Goal: Information Seeking & Learning: Learn about a topic

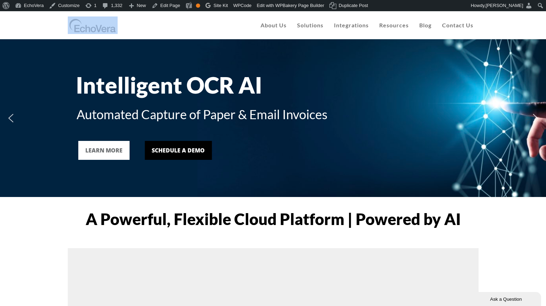
drag, startPoint x: 545, startPoint y: 15, endPoint x: 539, endPoint y: 25, distance: 11.5
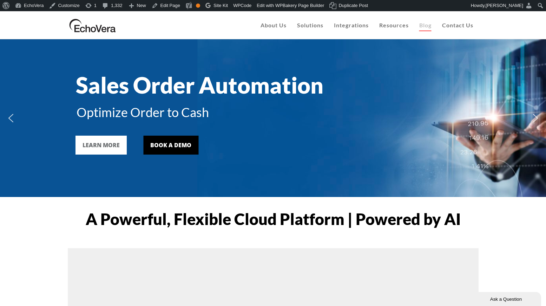
click at [427, 26] on span "Blog" at bounding box center [425, 25] width 12 height 7
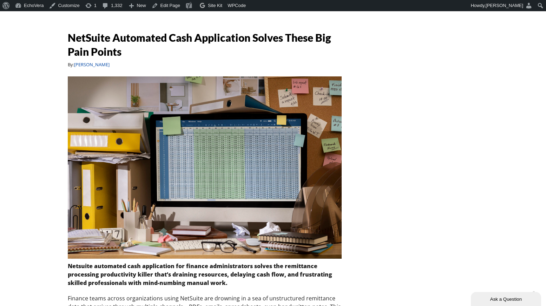
scroll to position [1494, 0]
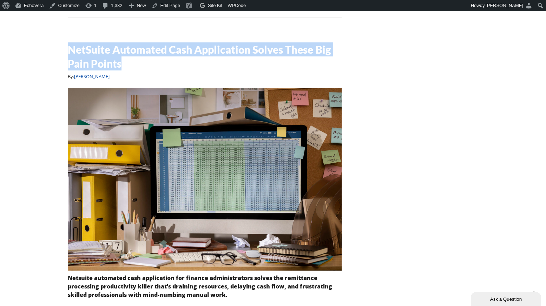
drag, startPoint x: 64, startPoint y: 39, endPoint x: 132, endPoint y: 50, distance: 68.6
copy h5 "NetSuite Automated Cash Application Solves These Big Pain Points"
drag, startPoint x: 198, startPoint y: 60, endPoint x: 221, endPoint y: 1, distance: 63.5
click at [184, 44] on h5 "NetSuite Automated Cash Application Solves These Big Pain Points" at bounding box center [205, 56] width 274 height 28
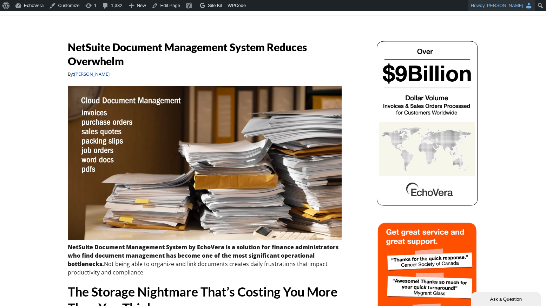
scroll to position [12, 0]
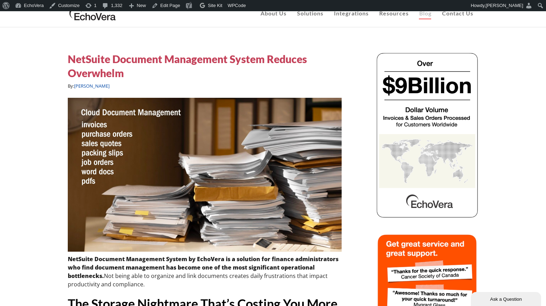
click at [101, 58] on h5 "NetSuite Document Management System Reduces Overwhelm" at bounding box center [205, 66] width 274 height 28
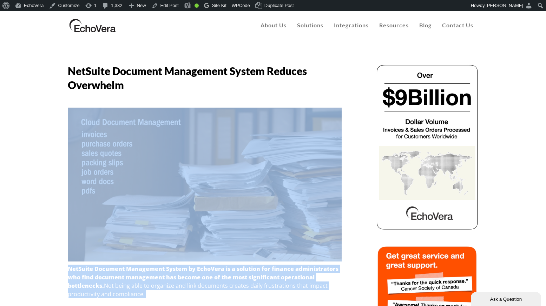
drag, startPoint x: 126, startPoint y: 84, endPoint x: 62, endPoint y: 73, distance: 64.5
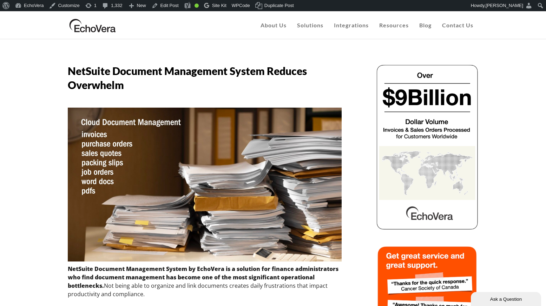
click at [115, 72] on span "NetSuite Document Management System Reduces Overwhelm" at bounding box center [187, 78] width 239 height 27
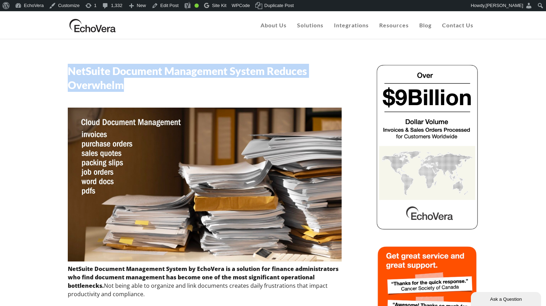
drag, startPoint x: 118, startPoint y: 85, endPoint x: 66, endPoint y: 69, distance: 53.7
click at [68, 70] on span "NetSuite Document Management System Reduces Overwhelm" at bounding box center [187, 78] width 239 height 27
copy span "NetSuite Document Management System Reduces Overwhelm"
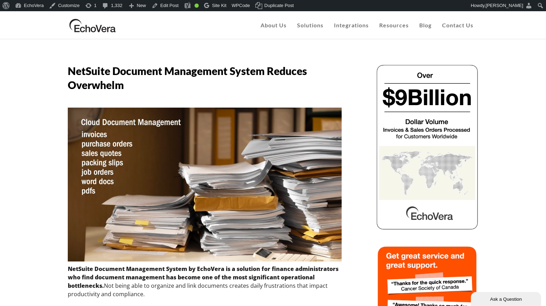
drag, startPoint x: 2, startPoint y: 76, endPoint x: 347, endPoint y: 51, distance: 345.8
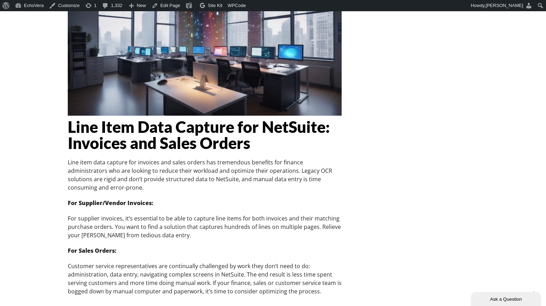
scroll to position [3143, 0]
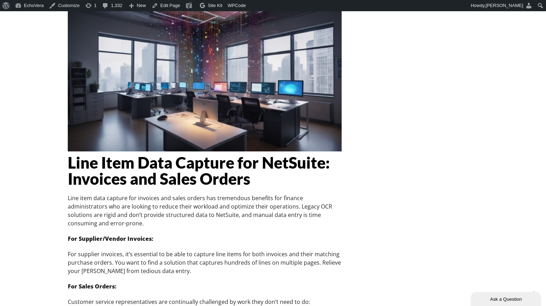
click at [265, 162] on b "Line Item Data Capture for NetSuite: Invoices and Sales Orders" at bounding box center [199, 170] width 262 height 35
drag, startPoint x: 147, startPoint y: 158, endPoint x: 162, endPoint y: 155, distance: 15.4
click at [148, 160] on b "Line Item Data Capture for NetSuite: Invoices and Sales Orders" at bounding box center [199, 170] width 262 height 35
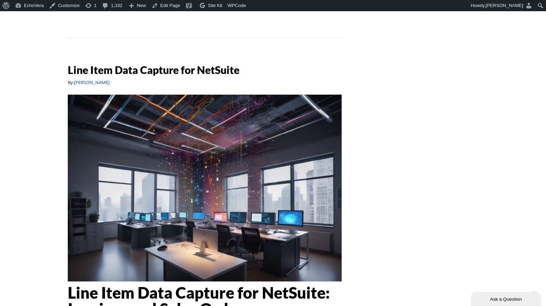
scroll to position [3024, 0]
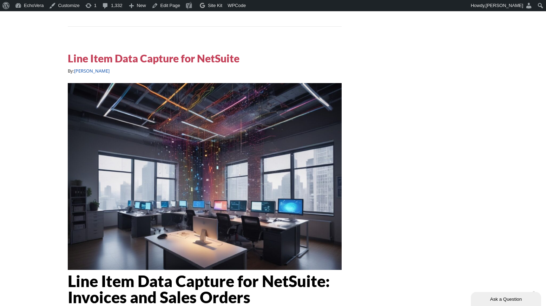
click at [195, 51] on h5 "Line Item Data Capture for NetSuite" at bounding box center [154, 58] width 172 height 14
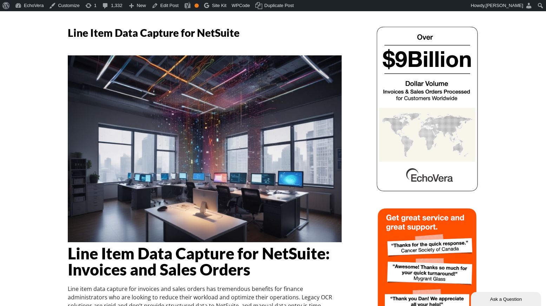
scroll to position [97, 0]
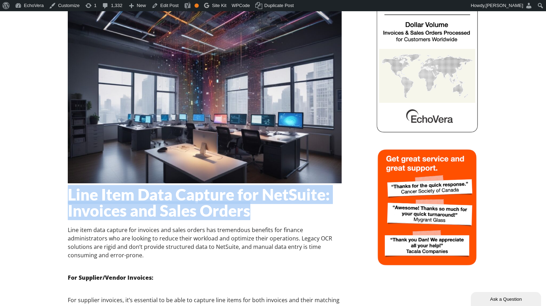
drag, startPoint x: 71, startPoint y: 193, endPoint x: 254, endPoint y: 207, distance: 183.6
click at [258, 208] on h1 "Line Item Data Capture for NetSuite: Invoices and Sales Orders" at bounding box center [205, 203] width 274 height 32
copy b "Line Item Data Capture for NetSuite: Invoices and Sales Orders"
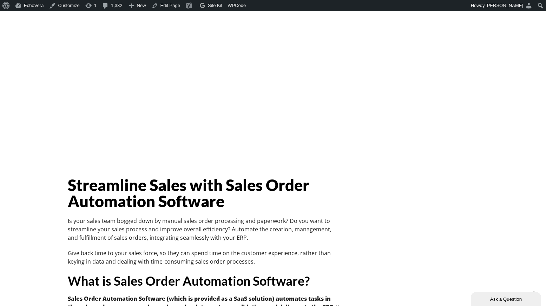
scroll to position [6559, 0]
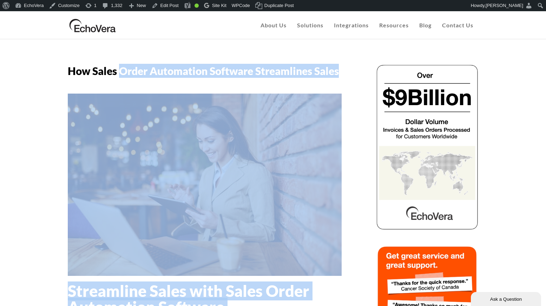
drag, startPoint x: 66, startPoint y: 72, endPoint x: 113, endPoint y: 68, distance: 47.2
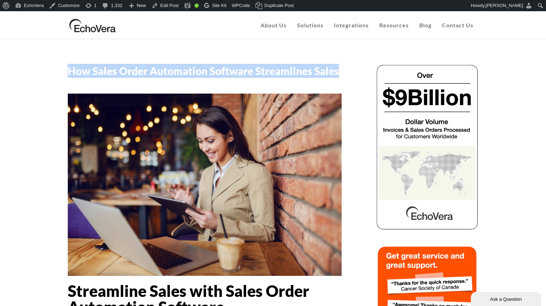
drag, startPoint x: 72, startPoint y: 69, endPoint x: 331, endPoint y: 65, distance: 259.0
click at [336, 69] on span "How Sales Order Automation Software Streamlines Sales" at bounding box center [203, 71] width 271 height 13
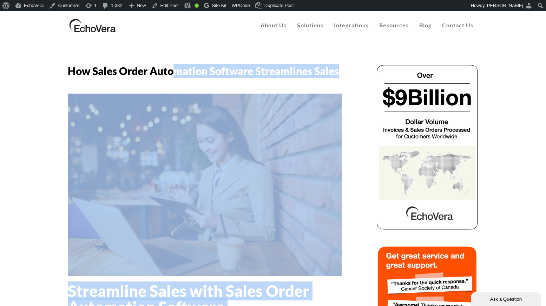
drag, startPoint x: 342, startPoint y: 68, endPoint x: 171, endPoint y: 74, distance: 170.6
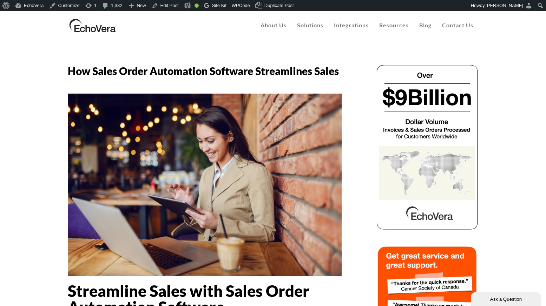
drag, startPoint x: 153, startPoint y: 64, endPoint x: 120, endPoint y: 64, distance: 33.3
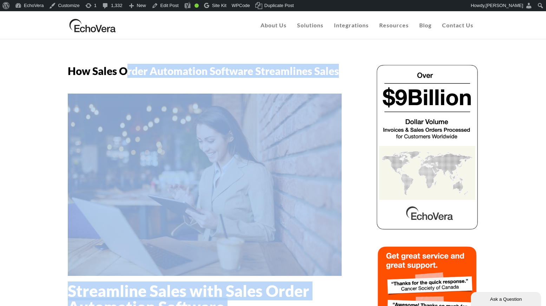
drag, startPoint x: 72, startPoint y: 71, endPoint x: 113, endPoint y: 68, distance: 41.5
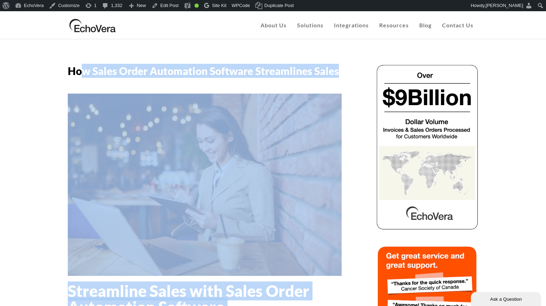
drag, startPoint x: 67, startPoint y: 68, endPoint x: 77, endPoint y: 69, distance: 9.9
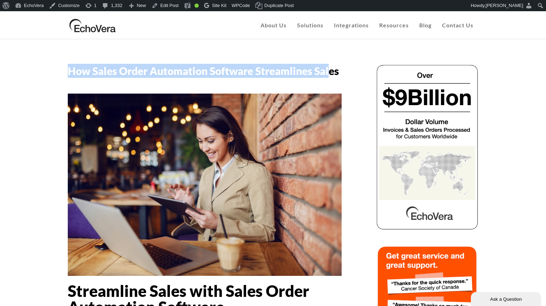
drag, startPoint x: 69, startPoint y: 67, endPoint x: 327, endPoint y: 69, distance: 257.9
click at [329, 70] on span "How Sales Order Automation Software Streamlines Sales" at bounding box center [203, 71] width 271 height 13
copy span "How Sales Order Automation Software Streamlines Sal"
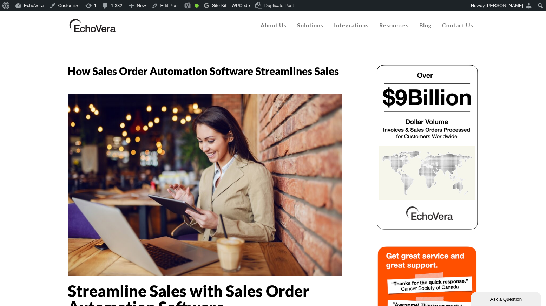
drag, startPoint x: 0, startPoint y: 82, endPoint x: 502, endPoint y: 56, distance: 502.8
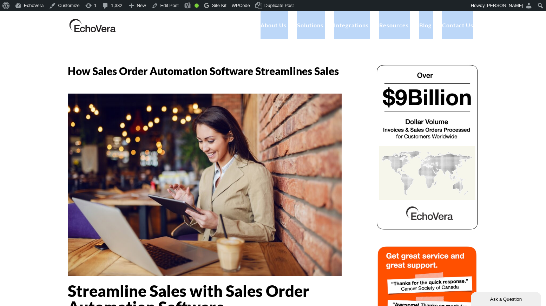
drag, startPoint x: 545, startPoint y: 31, endPoint x: 548, endPoint y: 33, distance: 3.9
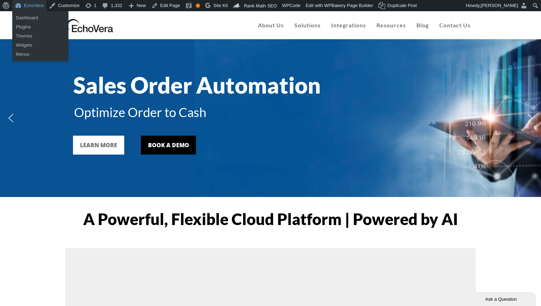
click at [33, 6] on link "EchoVera" at bounding box center [29, 5] width 34 height 11
click at [28, 20] on link "Dashboard" at bounding box center [40, 17] width 56 height 9
